Goal: Task Accomplishment & Management: Manage account settings

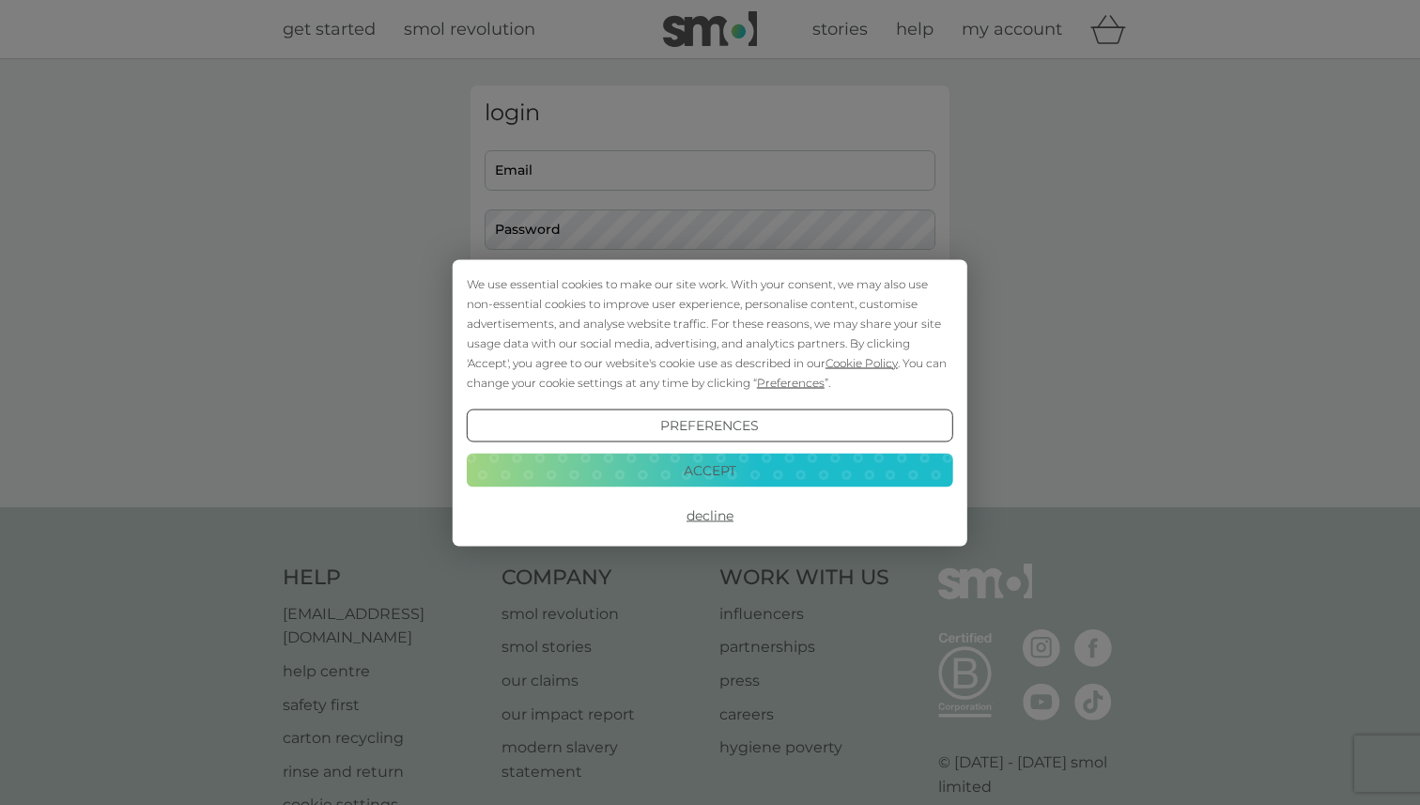
click at [668, 486] on button "Accept" at bounding box center [710, 471] width 486 height 34
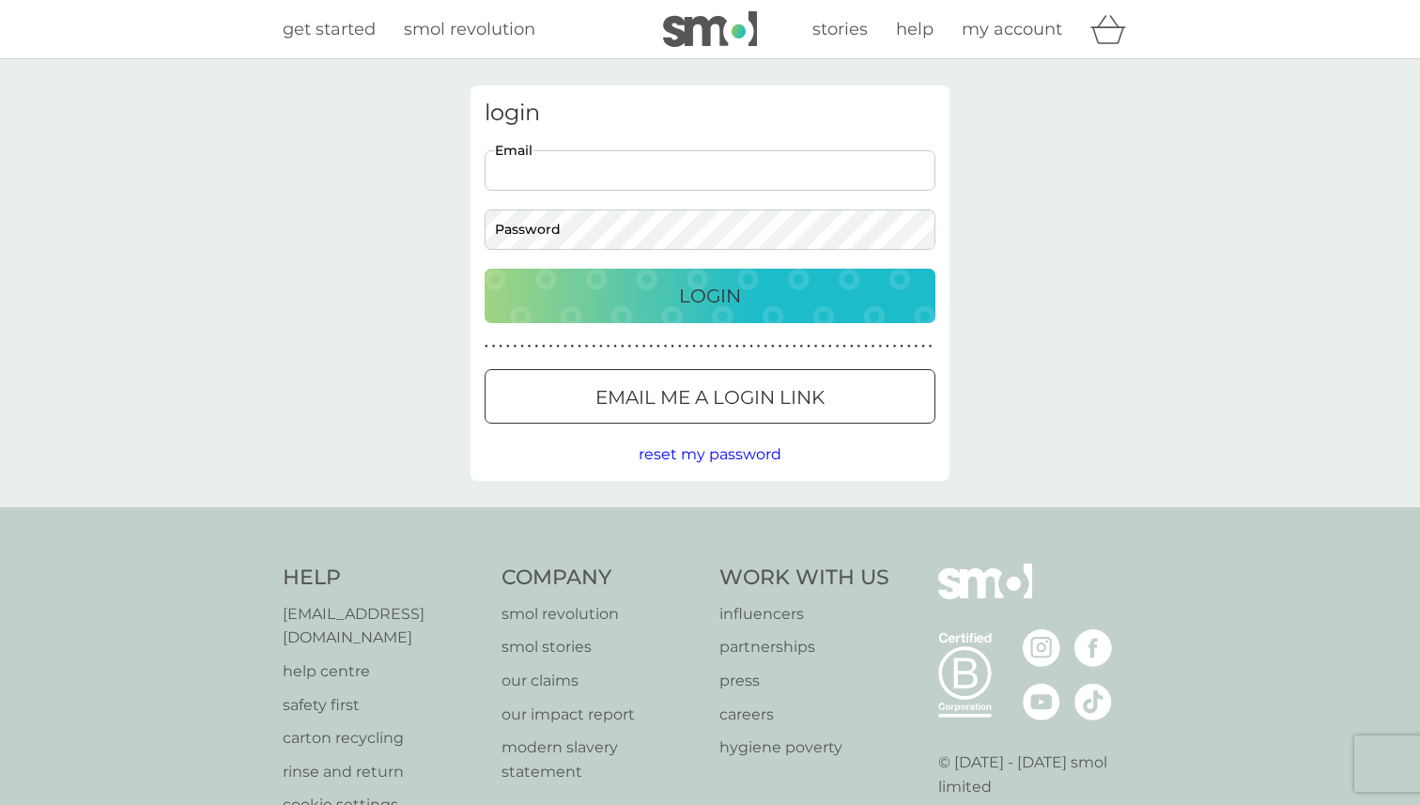
click at [620, 177] on input "Email" at bounding box center [710, 170] width 451 height 40
type input "vickyhardern@hotmail.com"
click at [485, 269] on button "Login" at bounding box center [710, 296] width 451 height 54
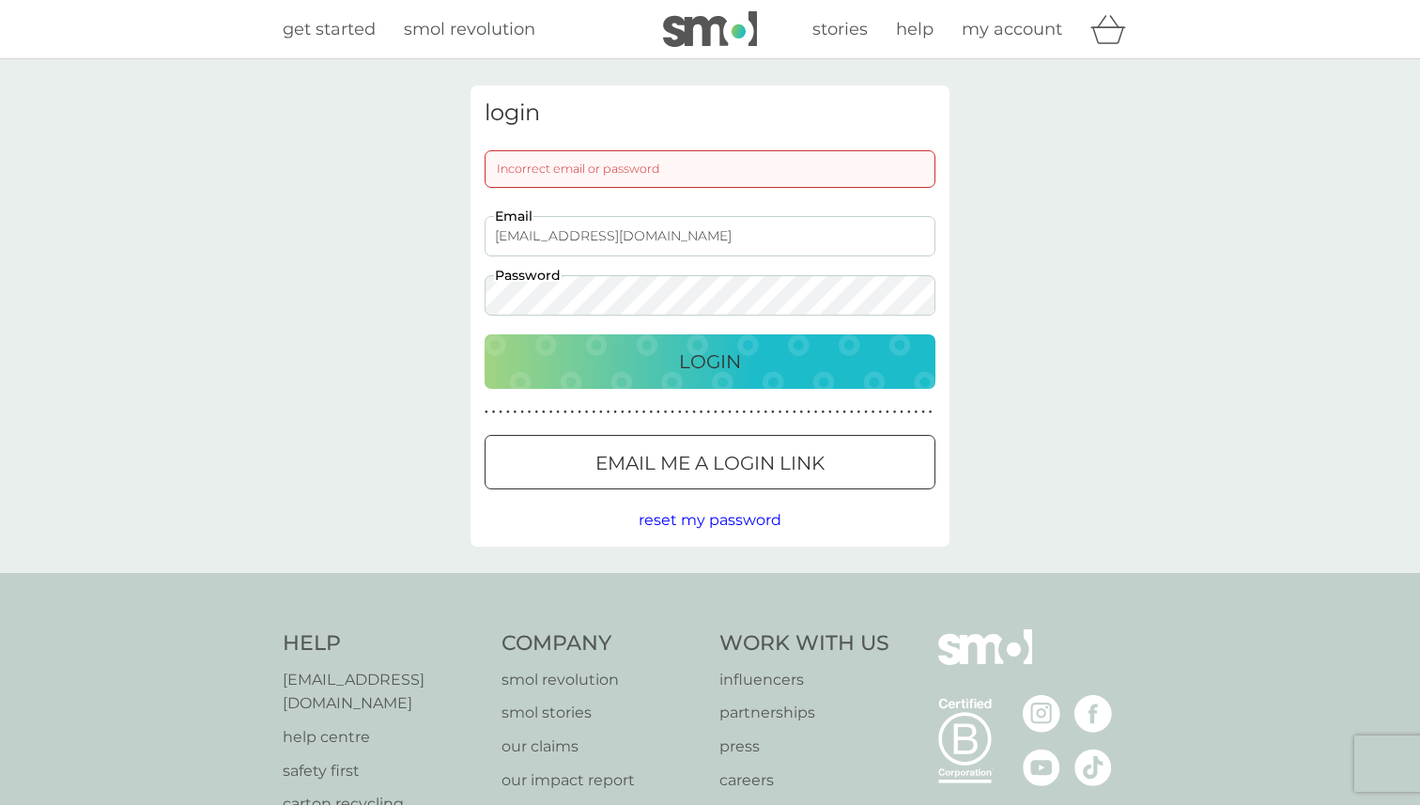
click at [485, 334] on button "Login" at bounding box center [710, 361] width 451 height 54
